Goal: Check status: Check status

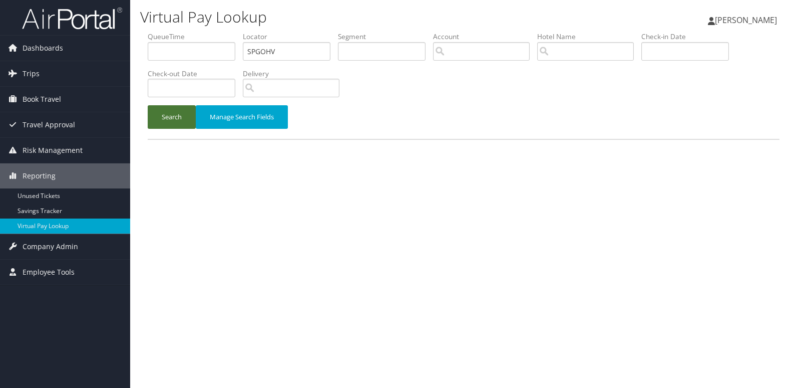
click at [181, 117] on button "Search" at bounding box center [172, 117] width 48 height 24
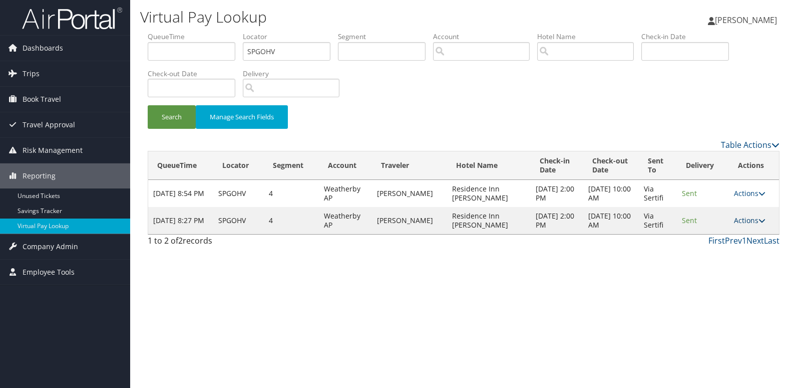
click at [754, 222] on link "Actions" at bounding box center [750, 220] width 32 height 10
click at [742, 255] on link "Logs" at bounding box center [730, 251] width 63 height 17
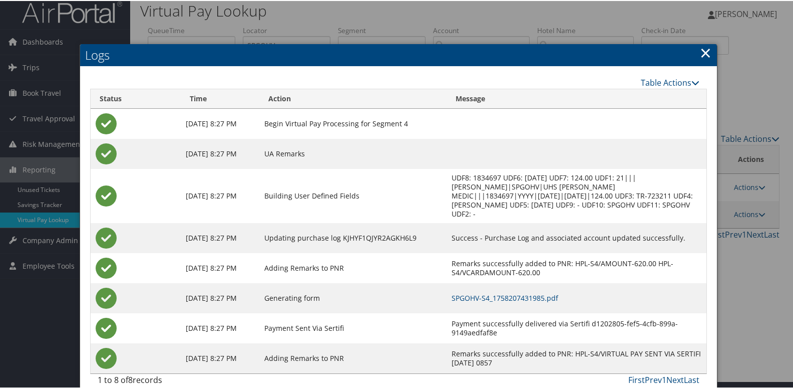
scroll to position [11, 0]
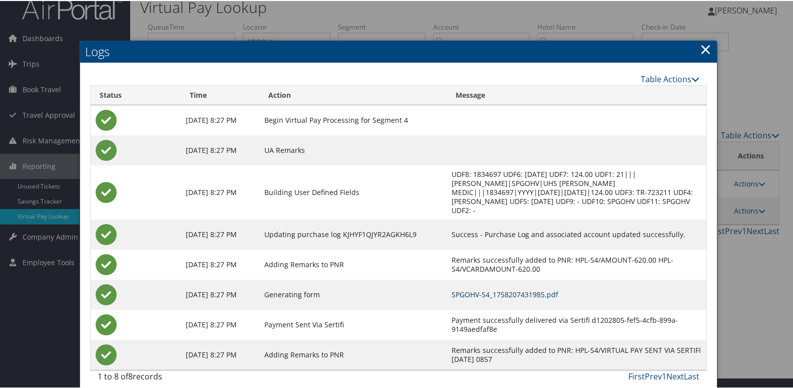
click at [548, 288] on link "SPGOHV-S4_1758207431985.pdf" at bounding box center [505, 293] width 107 height 10
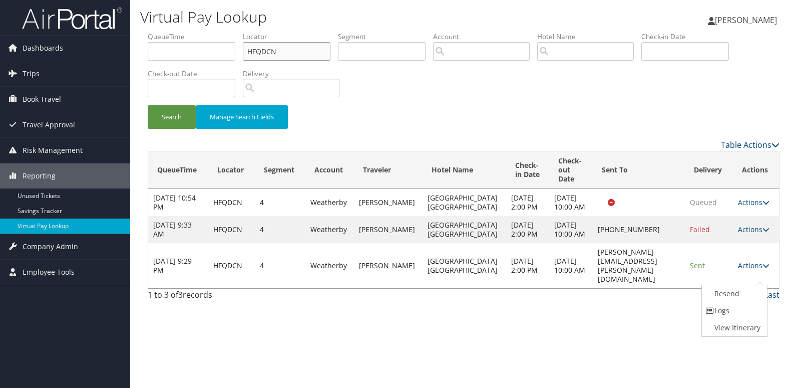
drag, startPoint x: 280, startPoint y: 51, endPoint x: 187, endPoint y: 63, distance: 94.3
click at [187, 32] on ul "QueueTime Locator HFQDCN Segment Account Traveler Hotel Name Check-in Date Chec…" at bounding box center [464, 32] width 632 height 0
paste input "SPGOHV"
type input "SPGOHV"
click at [148, 105] on button "Search" at bounding box center [172, 117] width 48 height 24
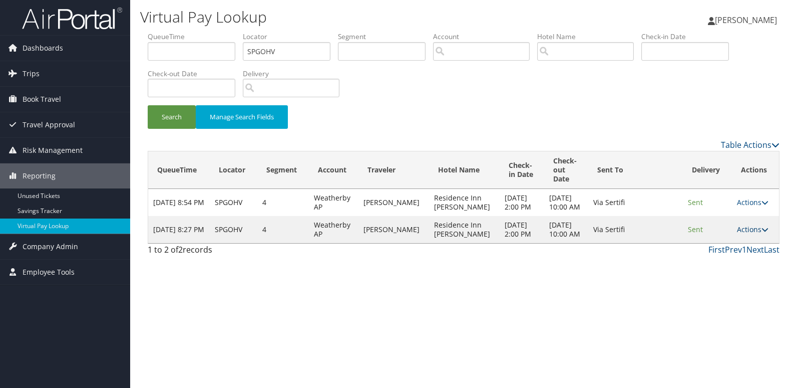
click at [746, 234] on link "Actions" at bounding box center [753, 229] width 32 height 10
click at [721, 285] on link "Logs" at bounding box center [731, 287] width 63 height 17
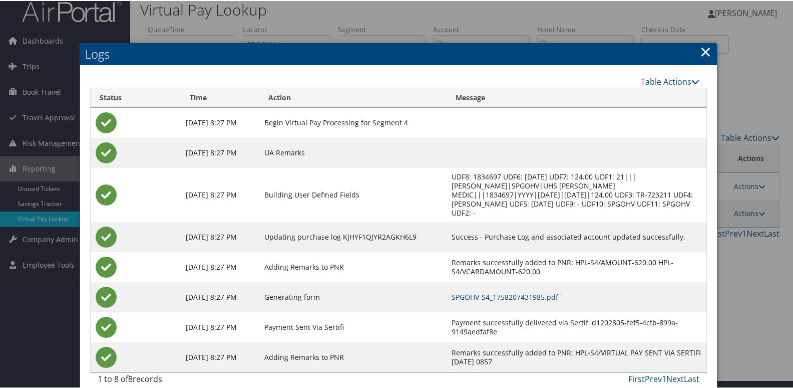
scroll to position [11, 0]
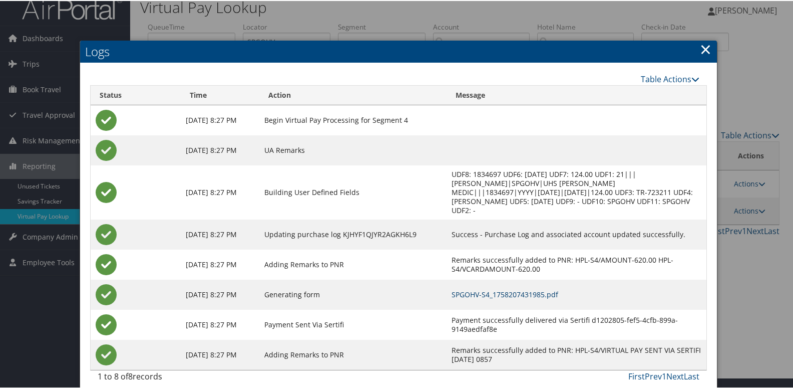
click at [497, 288] on link "SPGOHV-S4_1758207431985.pdf" at bounding box center [505, 293] width 107 height 10
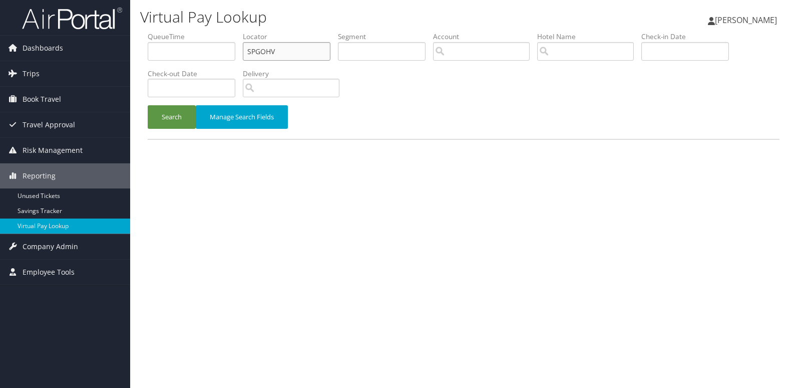
paste input "JWGSLL"
drag, startPoint x: 219, startPoint y: 77, endPoint x: 204, endPoint y: 80, distance: 15.4
click at [205, 32] on ul "QueueTime Locator SPGOHV Segment Account Traveler Hotel Name Check-in Date Chec…" at bounding box center [464, 32] width 632 height 0
type input "JWGSLL"
click at [177, 114] on button "Search" at bounding box center [172, 117] width 48 height 24
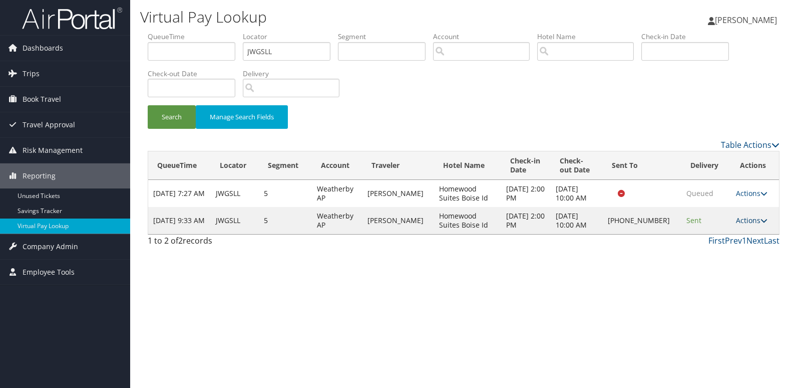
click at [739, 218] on link "Actions" at bounding box center [752, 220] width 32 height 10
click at [706, 255] on link "Logs" at bounding box center [718, 251] width 86 height 17
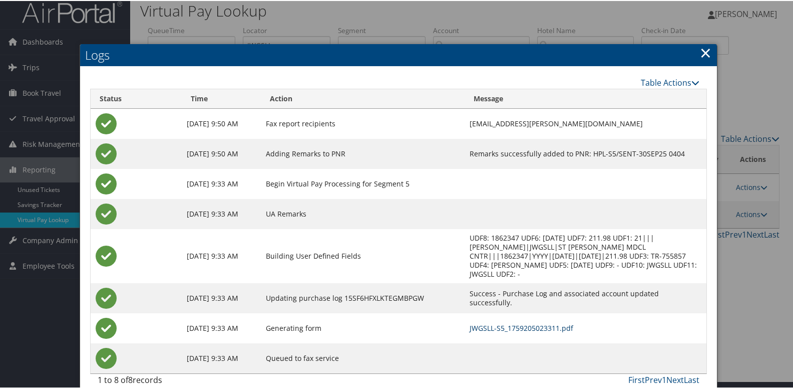
scroll to position [11, 0]
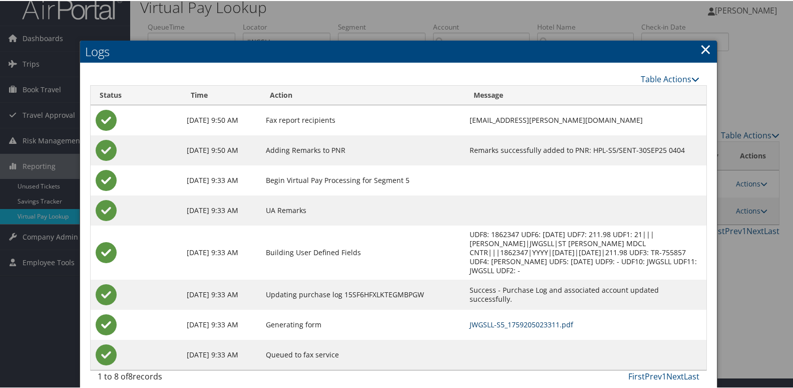
click at [519, 318] on link "JWGSLL-S5_1759205023311.pdf" at bounding box center [522, 323] width 104 height 10
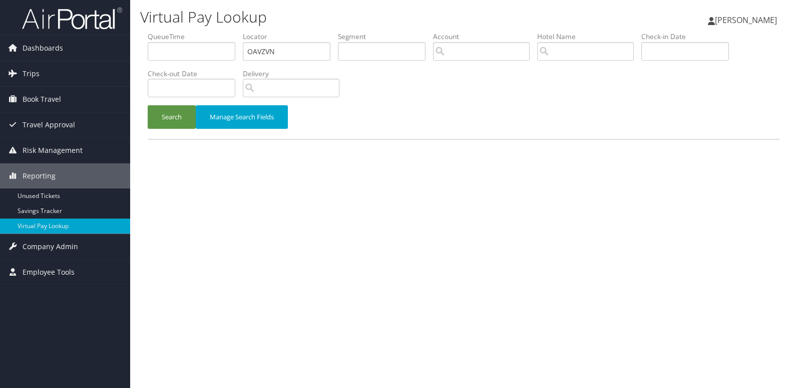
click at [219, 32] on ul "QueueTime Locator OAVZVN Segment Account Traveler Hotel Name Check-in Date Chec…" at bounding box center [464, 32] width 632 height 0
type input "SAFEXB"
click at [178, 117] on button "Search" at bounding box center [172, 117] width 48 height 24
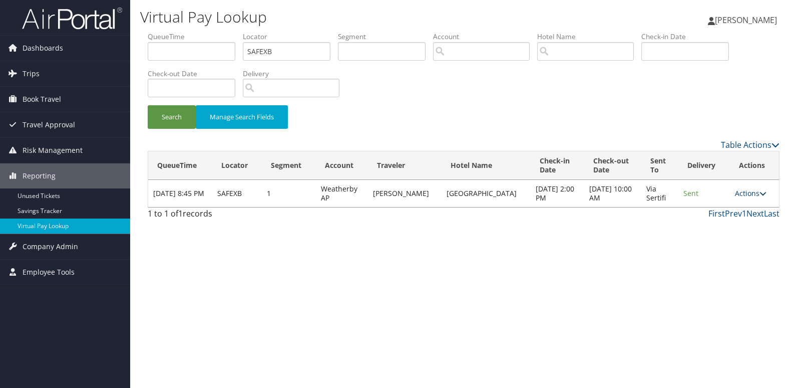
click at [746, 196] on link "Actions" at bounding box center [751, 193] width 32 height 10
click at [725, 230] on link "Logs" at bounding box center [730, 224] width 63 height 17
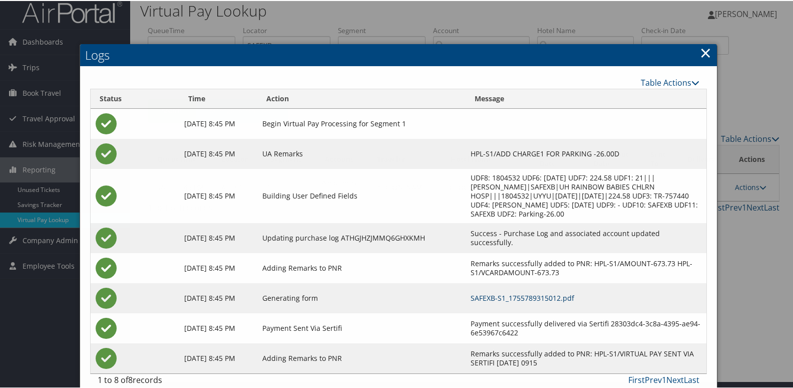
scroll to position [20, 0]
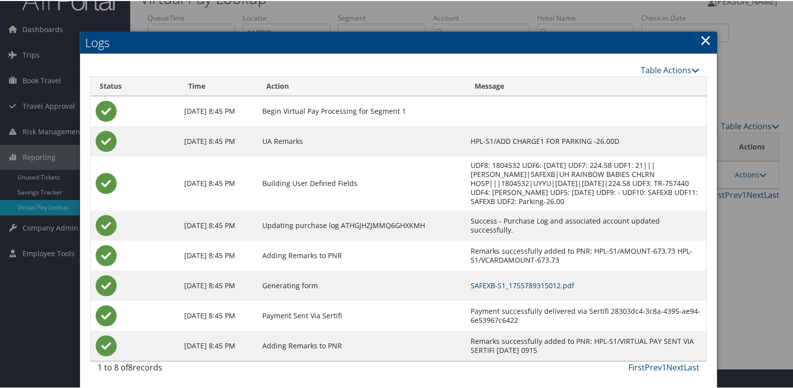
click at [519, 284] on link "SAFEXB-S1_1755789315012.pdf" at bounding box center [523, 284] width 104 height 10
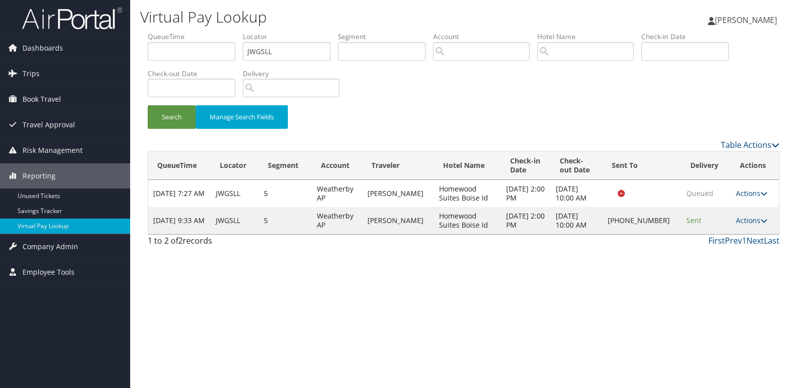
click at [745, 225] on td "Actions Resend Logs Delivery Information View Itinerary" at bounding box center [755, 220] width 48 height 27
click at [745, 223] on link "Actions" at bounding box center [752, 220] width 32 height 10
click at [705, 238] on link "Resend" at bounding box center [718, 234] width 86 height 17
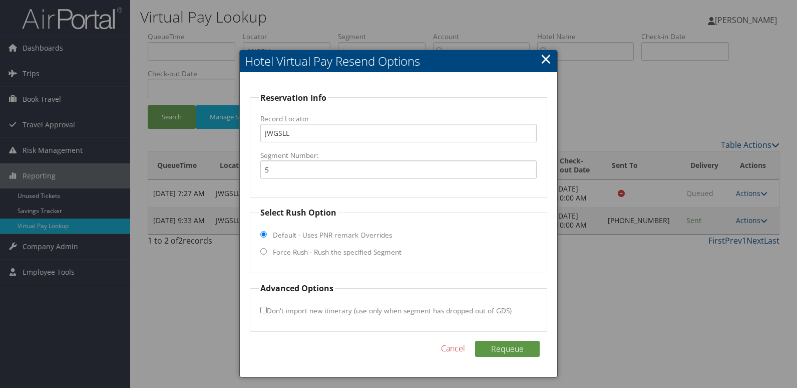
click at [324, 257] on label "Force Rush - Rush the specified Segment" at bounding box center [337, 252] width 129 height 10
click at [267, 254] on input "Force Rush - Rush the specified Segment" at bounding box center [263, 251] width 7 height 7
radio input "true"
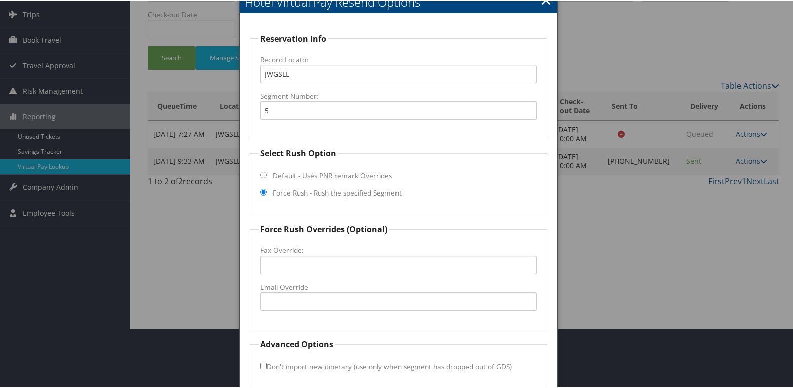
scroll to position [105, 0]
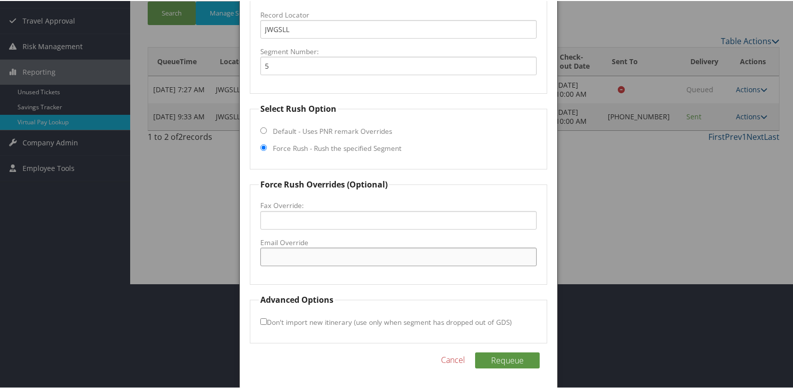
click at [301, 258] on input "Email Override" at bounding box center [398, 255] width 277 height 19
drag, startPoint x: 425, startPoint y: 254, endPoint x: 120, endPoint y: 246, distance: 304.6
click at [120, 246] on body "Menu Dashboards ► AirPortal 360™ (Manager) My Travel Dashboard Trips ► Airtiner…" at bounding box center [398, 89] width 797 height 388
type input "homewoodsuitesboise@mcneillhotels.com"
click at [500, 362] on button "Requeue" at bounding box center [507, 359] width 65 height 16
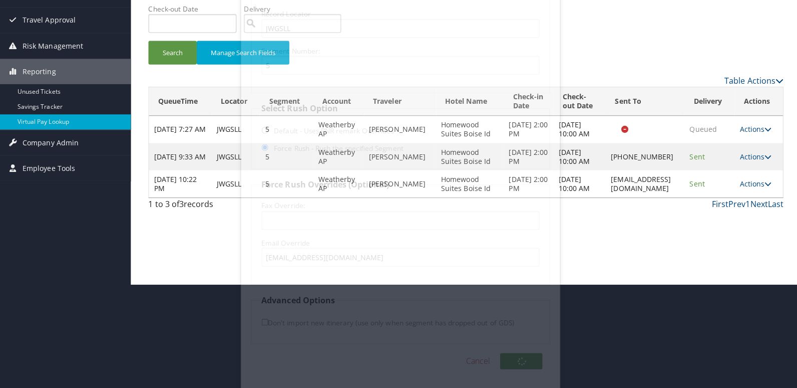
scroll to position [0, 0]
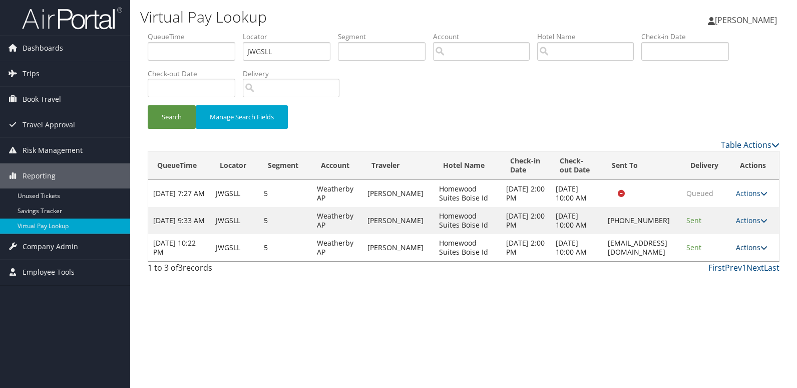
click at [743, 252] on link "Actions" at bounding box center [752, 247] width 32 height 10
click at [741, 305] on link "Logs" at bounding box center [738, 310] width 63 height 17
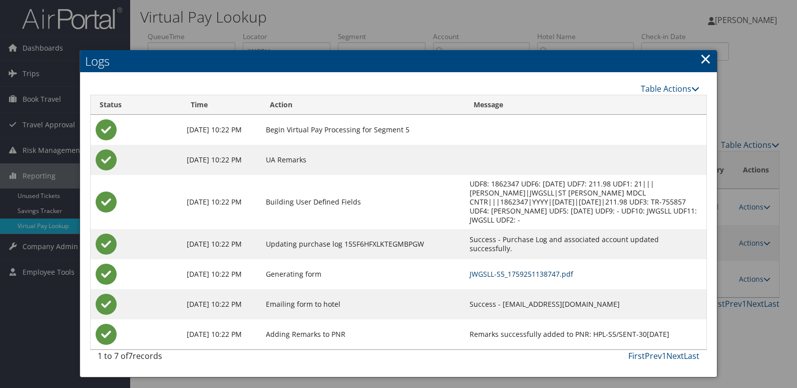
click at [499, 269] on link "JWGSLL-S5_1759251138747.pdf" at bounding box center [522, 274] width 104 height 10
